Goal: Task Accomplishment & Management: Complete application form

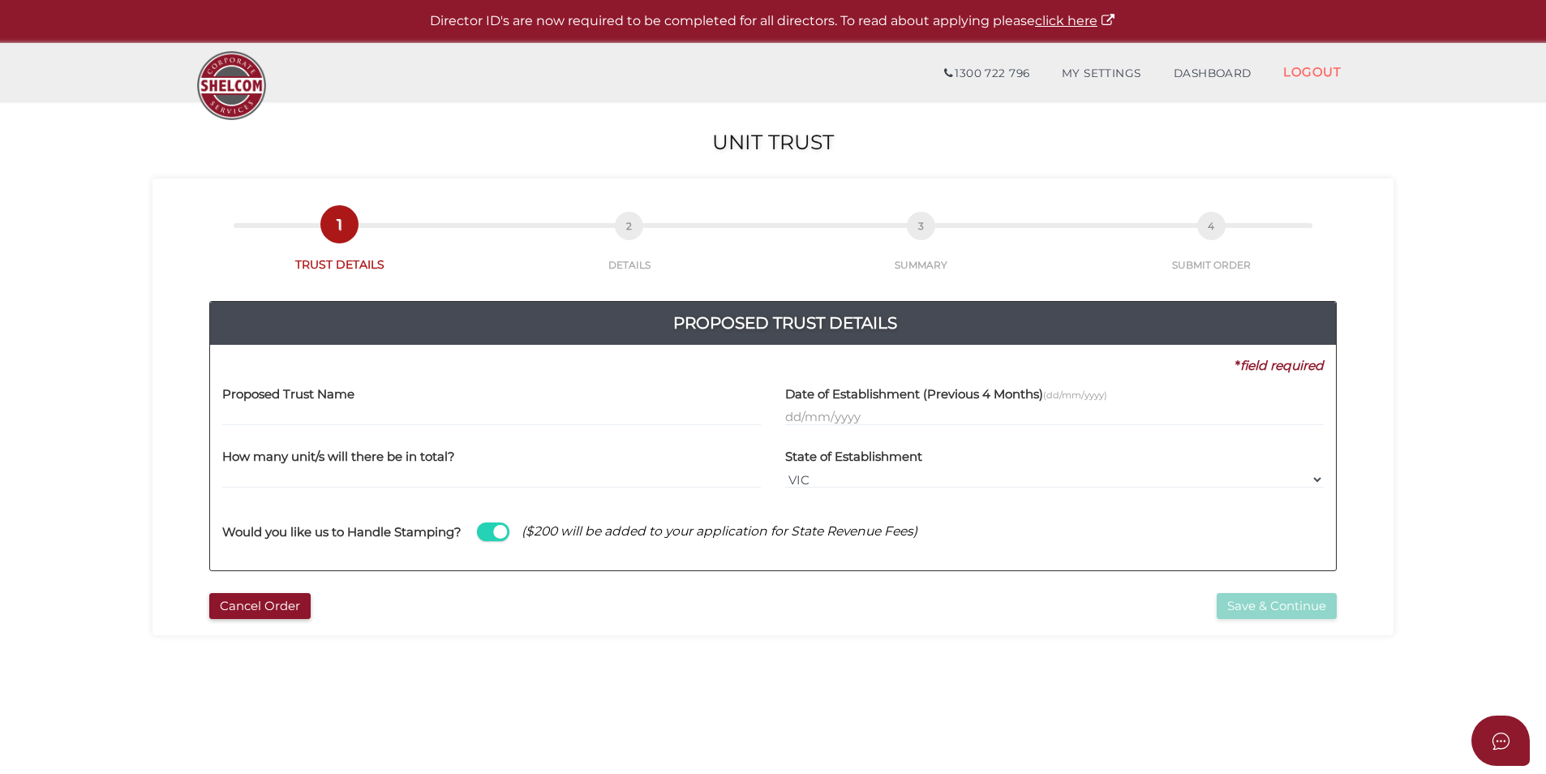
click at [343, 427] on div "Proposed Trust Name" at bounding box center [491, 406] width 563 height 63
click at [345, 422] on input "text" at bounding box center [491, 417] width 539 height 18
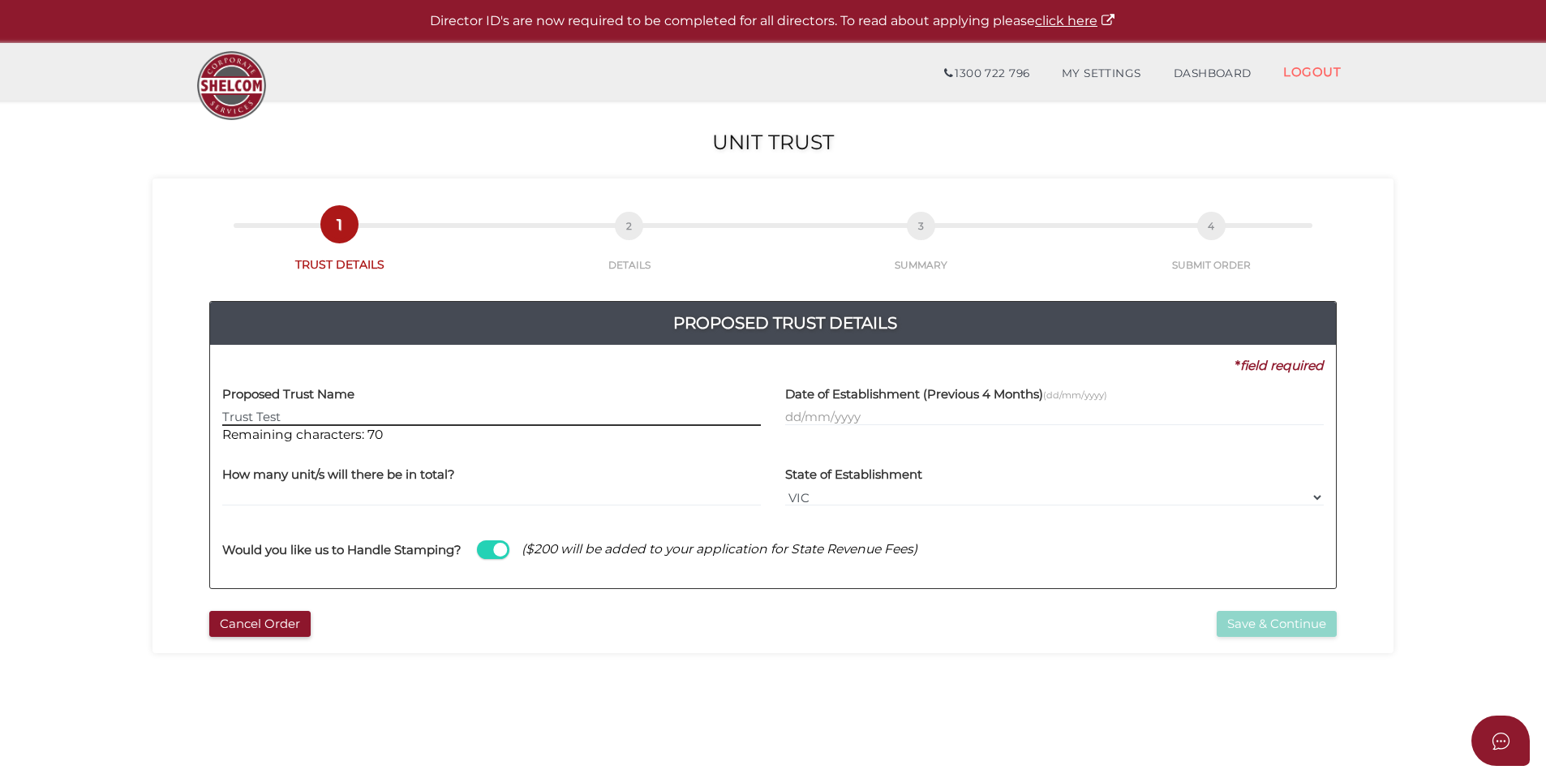
type input "Trust Test"
click at [796, 414] on input "text" at bounding box center [1054, 417] width 539 height 18
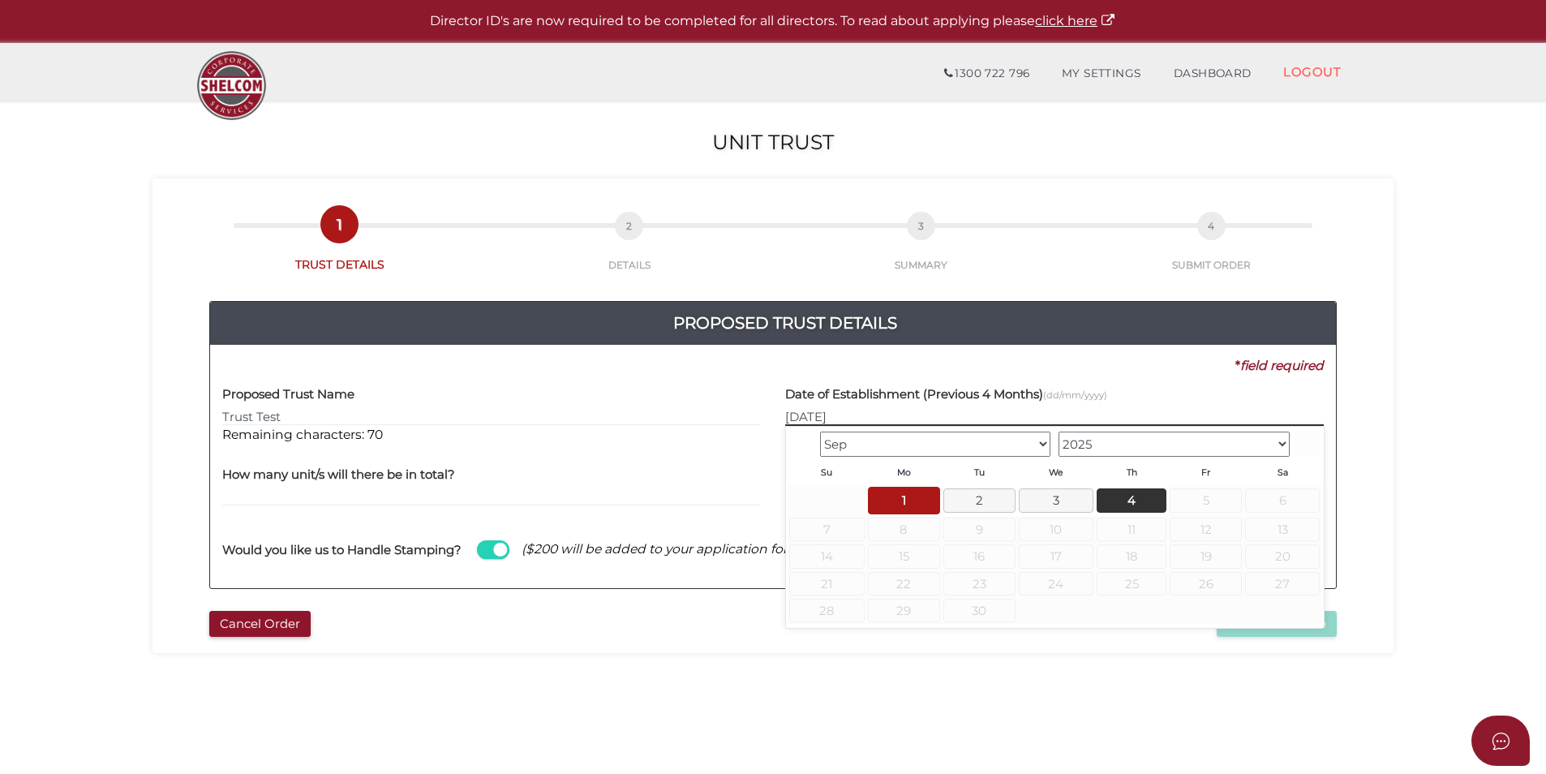
type input "01/09/2025"
click at [699, 449] on div "Proposed Trust Name Trust Test Remaining characters: 70" at bounding box center [491, 415] width 563 height 81
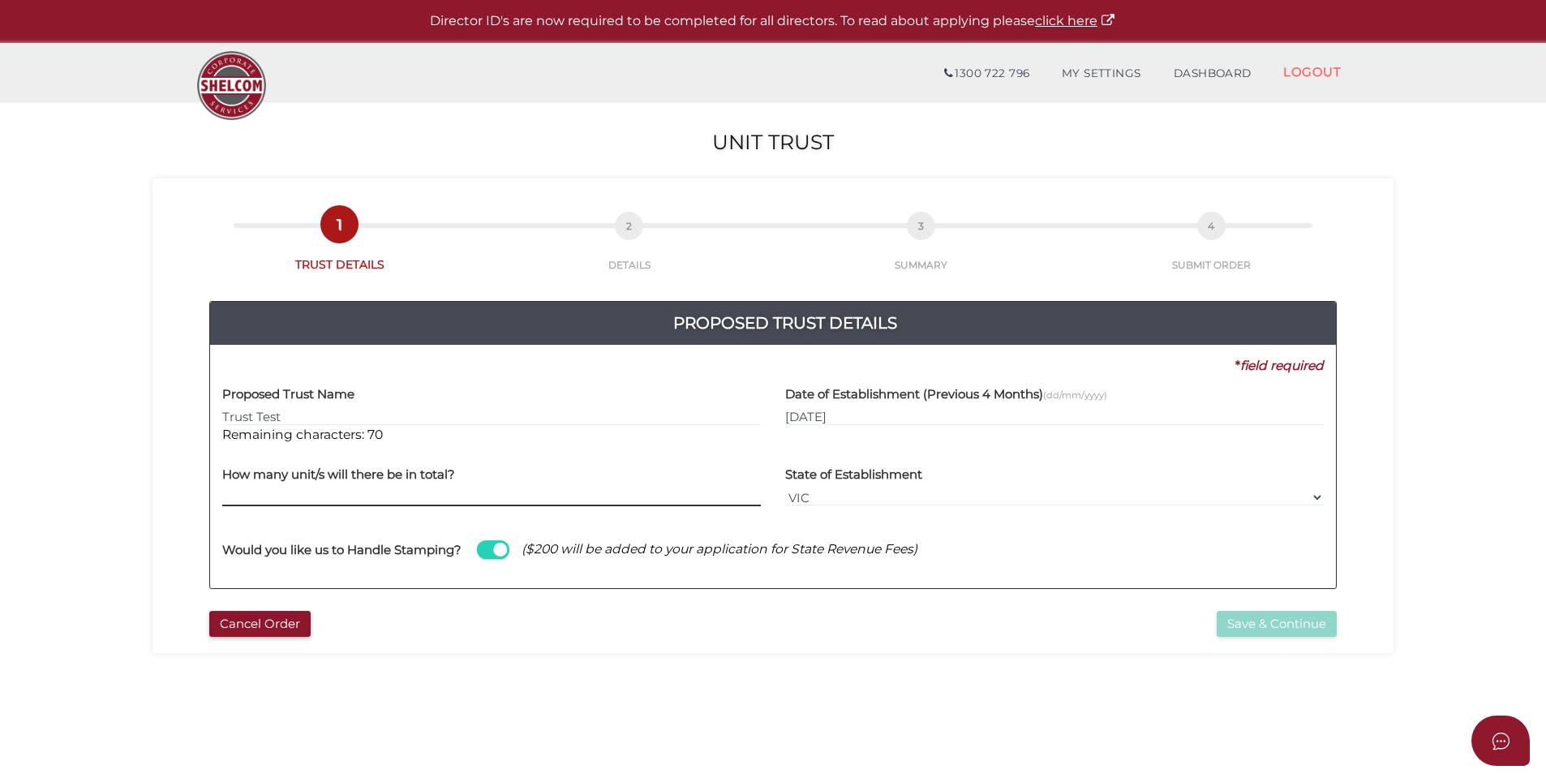
click at [483, 488] on input "text" at bounding box center [491, 497] width 539 height 18
type input "100"
click at [1255, 628] on button "Save & Continue" at bounding box center [1277, 624] width 120 height 27
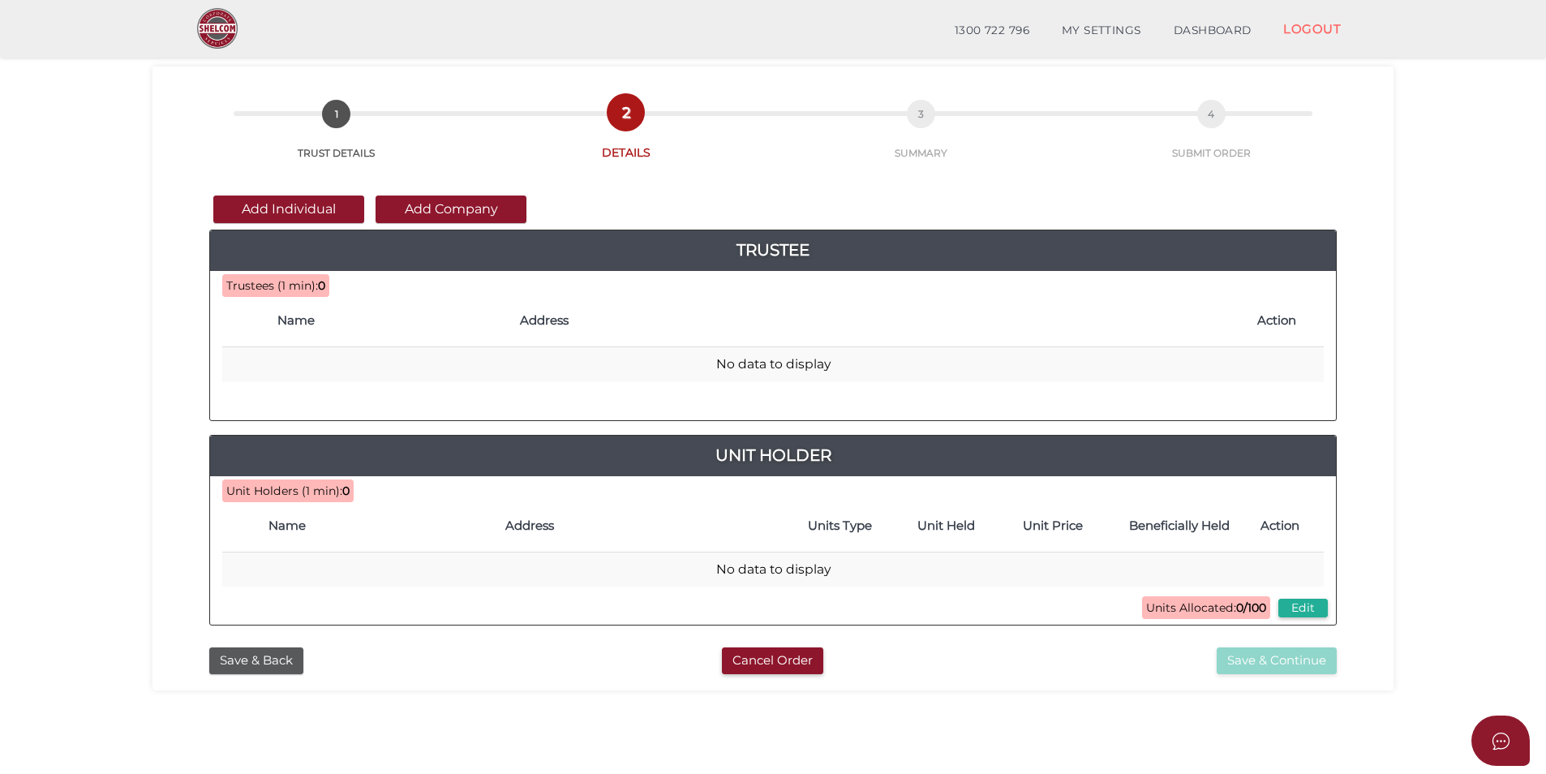
scroll to position [81, 0]
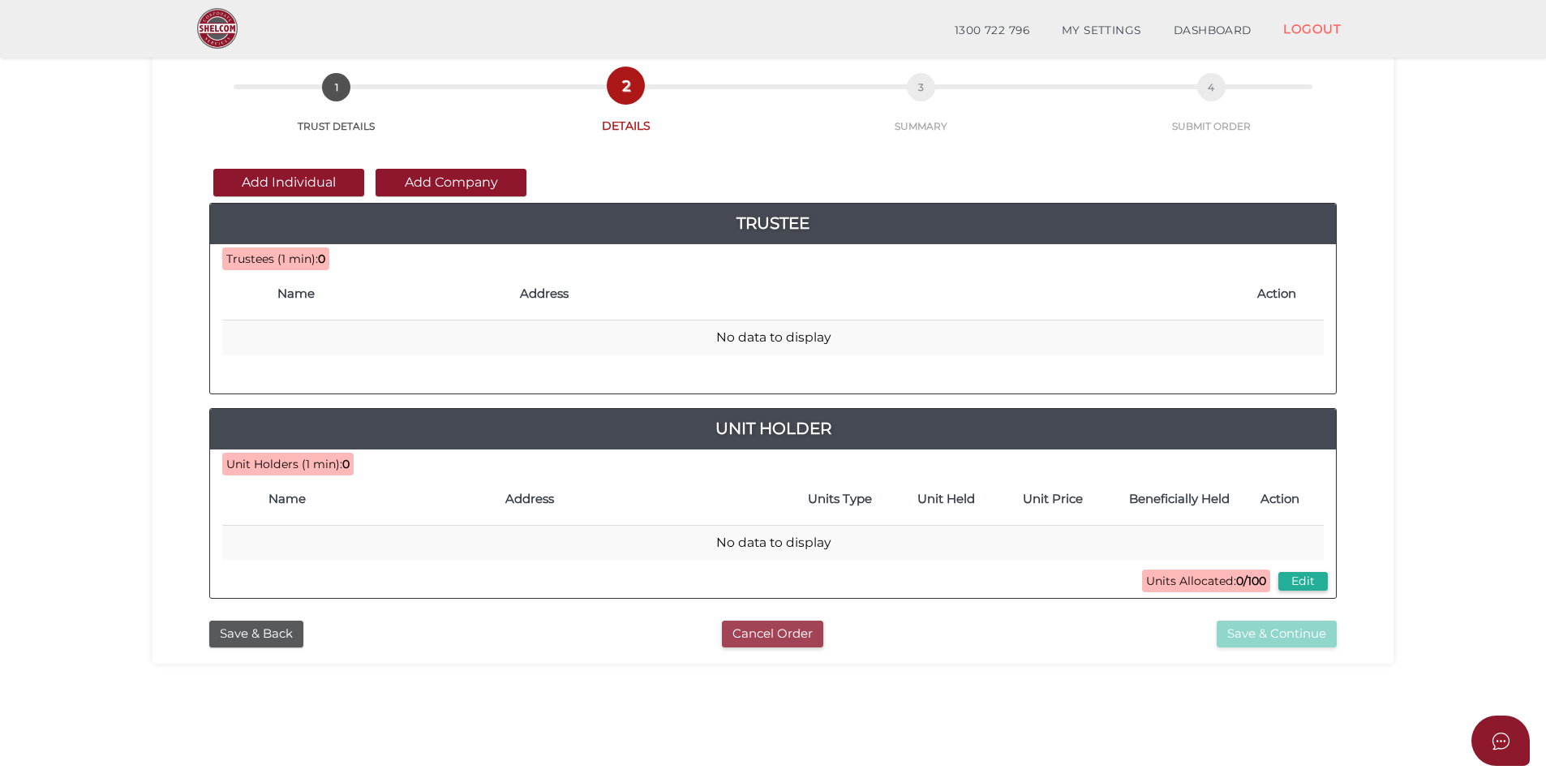
click at [803, 630] on button "Cancel Order" at bounding box center [772, 633] width 101 height 27
